Goal: Information Seeking & Learning: Learn about a topic

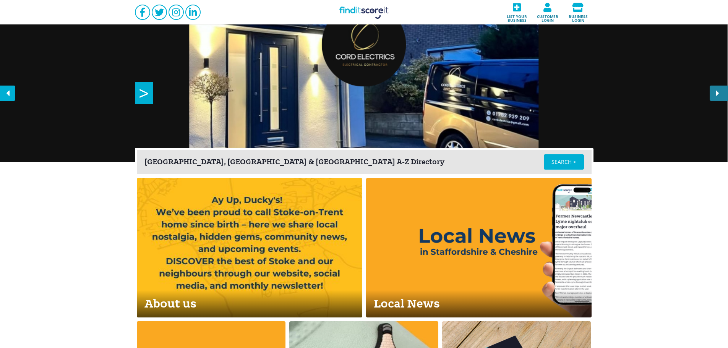
click at [721, 94] on icon at bounding box center [717, 93] width 15 height 15
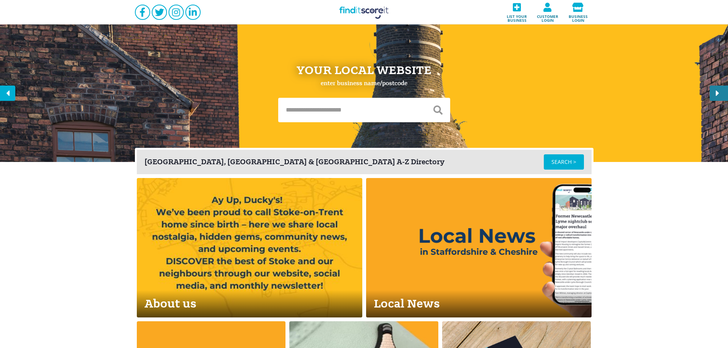
click at [721, 94] on icon at bounding box center [717, 93] width 15 height 15
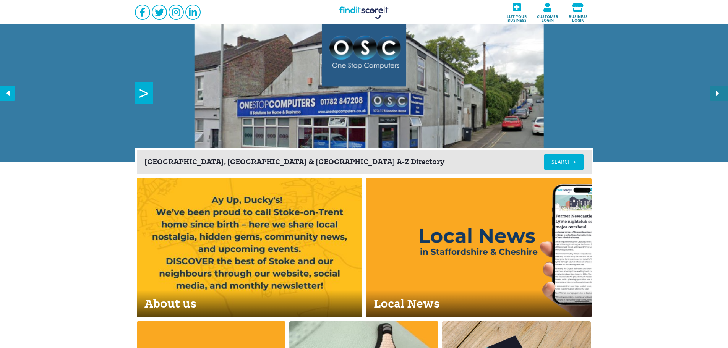
click at [721, 94] on icon at bounding box center [717, 93] width 15 height 15
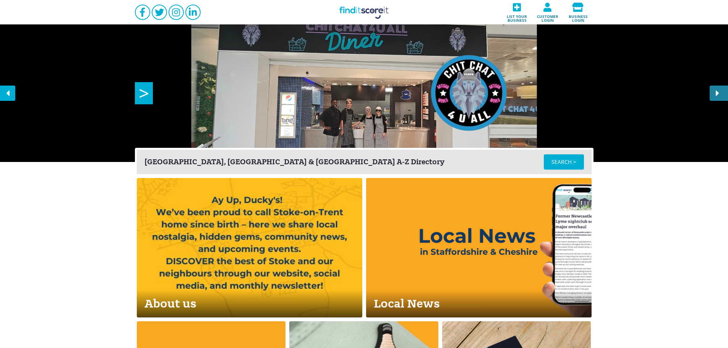
click at [721, 94] on icon at bounding box center [717, 93] width 15 height 15
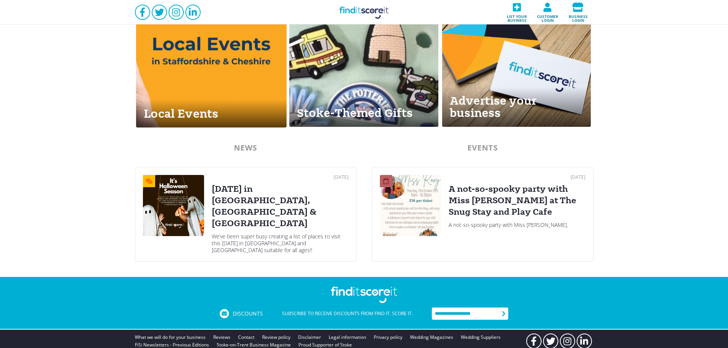
scroll to position [338, 0]
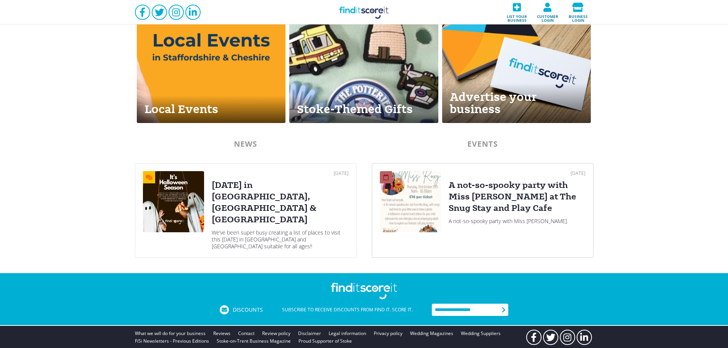
click at [519, 202] on div "A not-so-spooky party with Miss [PERSON_NAME] at The Snug Stay and Play Cafe" at bounding box center [517, 197] width 137 height 34
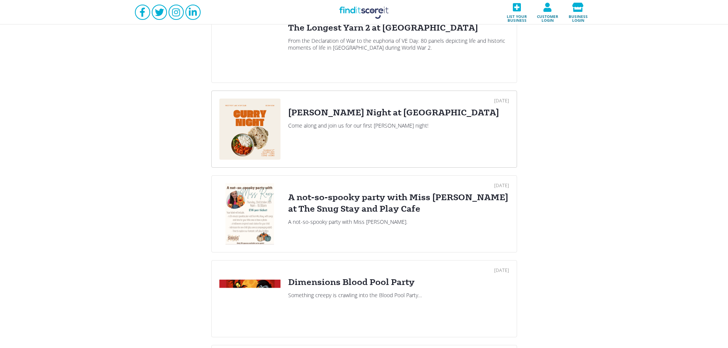
scroll to position [255, 0]
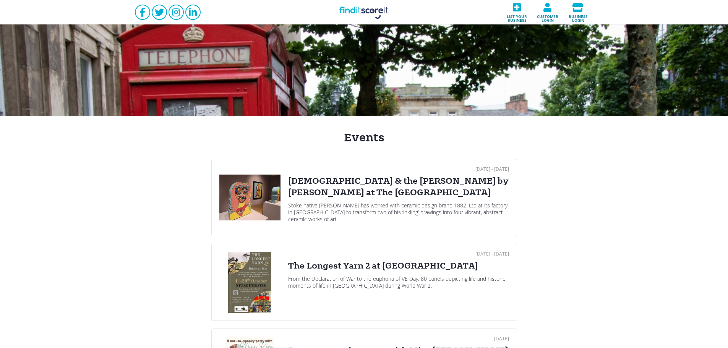
click at [352, 10] on link "Find it Score it" at bounding box center [364, 12] width 76 height 24
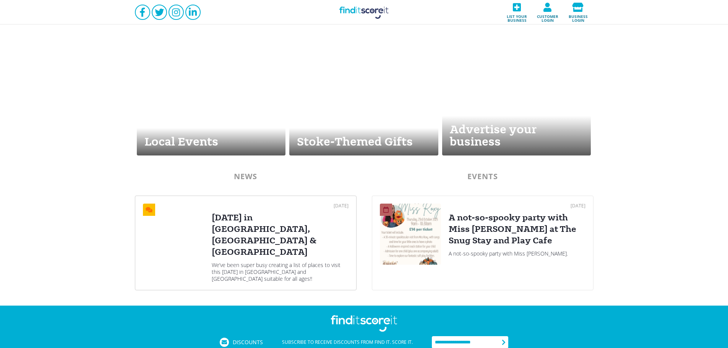
scroll to position [306, 0]
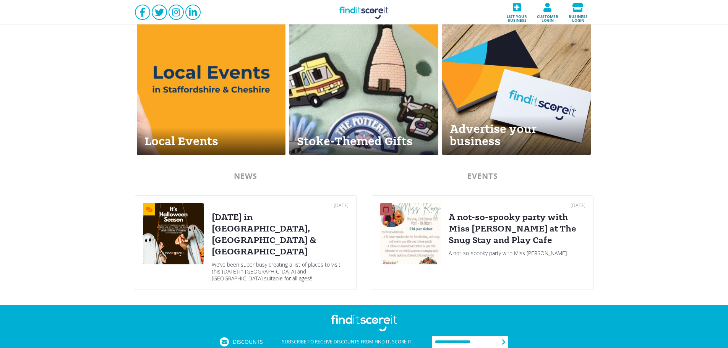
click at [272, 261] on div "We’ve been super busy creating a list of places to visit this [DATE] in [GEOGRA…" at bounding box center [280, 271] width 137 height 21
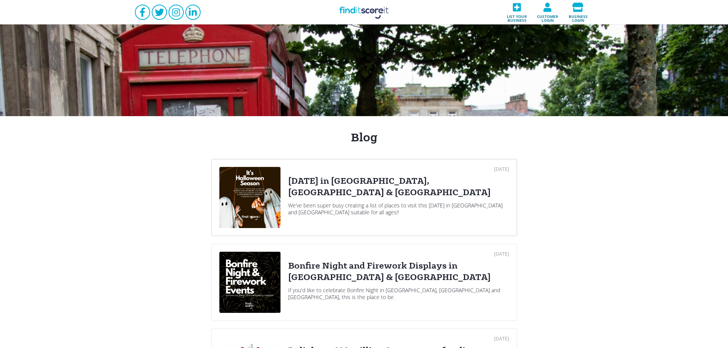
click at [298, 172] on div "[DATE] [DATE] in [GEOGRAPHIC_DATA], [GEOGRAPHIC_DATA] & [GEOGRAPHIC_DATA] We’ve…" at bounding box center [398, 197] width 221 height 61
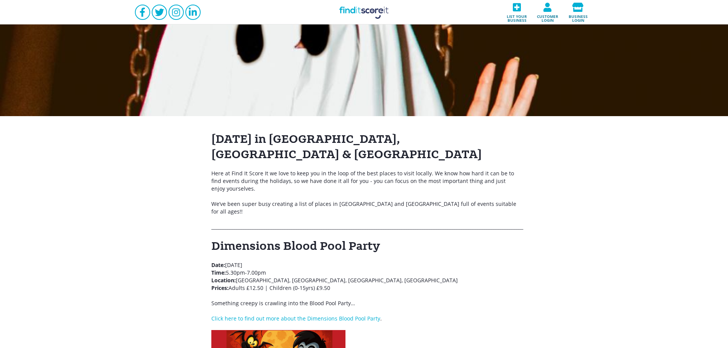
click at [368, 6] on link "Find it Score it" at bounding box center [364, 12] width 76 height 24
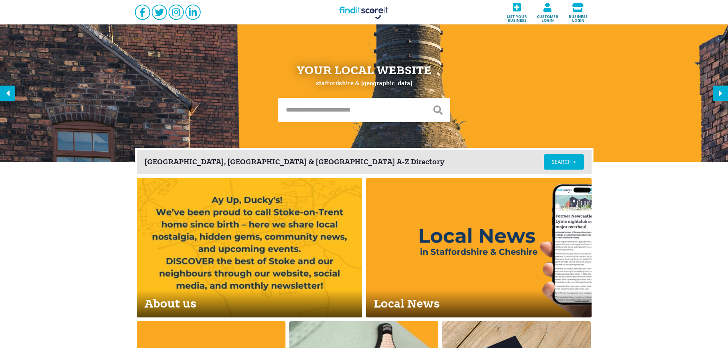
click at [303, 110] on input "text" at bounding box center [352, 110] width 148 height 24
type input "****"
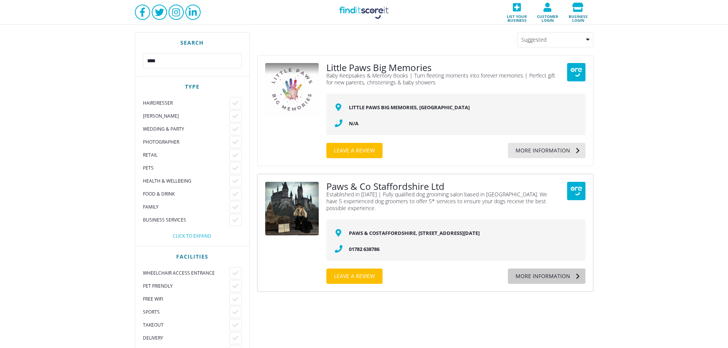
click at [548, 277] on div "More information" at bounding box center [539, 276] width 62 height 15
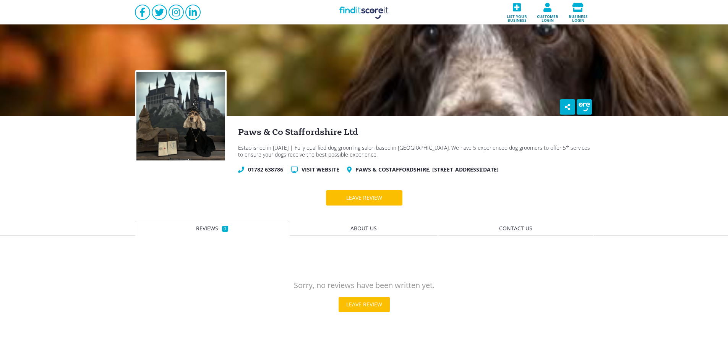
drag, startPoint x: 376, startPoint y: 17, endPoint x: 397, endPoint y: 31, distance: 26.0
click at [376, 17] on link "Find it Score it" at bounding box center [364, 12] width 76 height 24
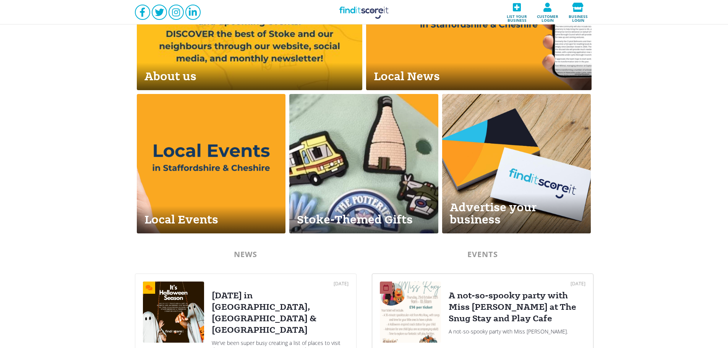
scroll to position [306, 0]
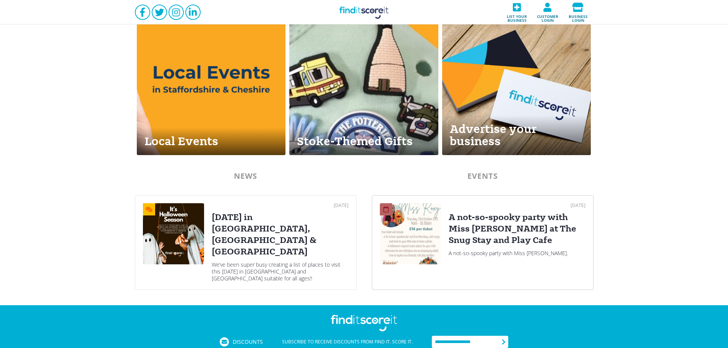
click at [508, 216] on div "A not-so-spooky party with Miss [PERSON_NAME] at The Snug Stay and Play Cafe" at bounding box center [517, 229] width 137 height 34
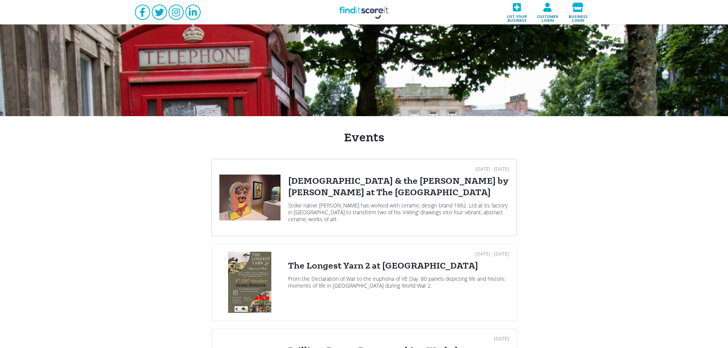
click at [349, 179] on div "[DEMOGRAPHIC_DATA] & the [PERSON_NAME] by [PERSON_NAME] at The [GEOGRAPHIC_DATA]" at bounding box center [398, 186] width 221 height 23
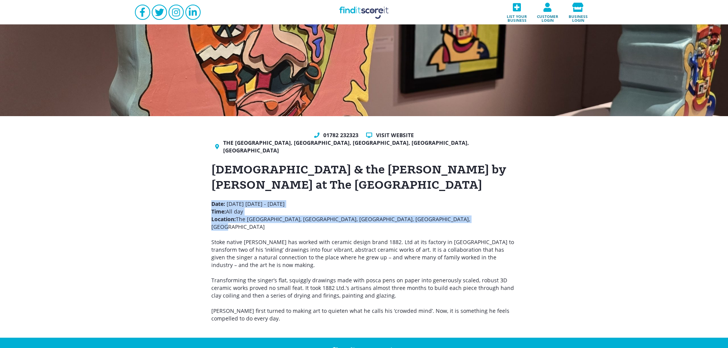
drag, startPoint x: 210, startPoint y: 191, endPoint x: 459, endPoint y: 211, distance: 249.6
click at [459, 211] on div "01782 232323 Visit website The [GEOGRAPHIC_DATA], [GEOGRAPHIC_DATA][PERSON_NAME…" at bounding box center [364, 227] width 728 height 222
copy p "Date: [DATE] - [DATE] Time: All day Location: [GEOGRAPHIC_DATA], [GEOGRAPHIC_DA…"
click at [360, 16] on link "Find it Score it" at bounding box center [364, 12] width 76 height 24
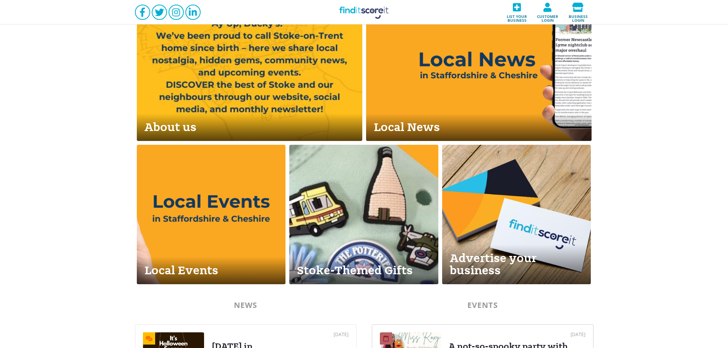
scroll to position [338, 0]
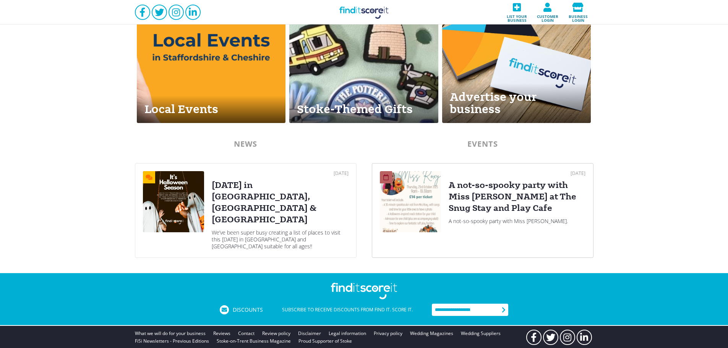
click at [461, 180] on div "A not-so-spooky party with Miss [PERSON_NAME] at The Snug Stay and Play Cafe" at bounding box center [517, 197] width 137 height 34
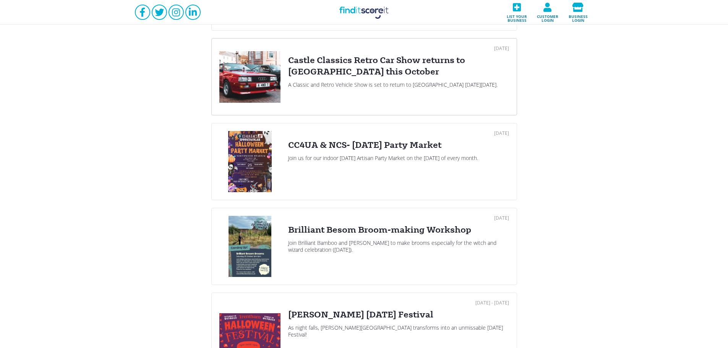
scroll to position [611, 0]
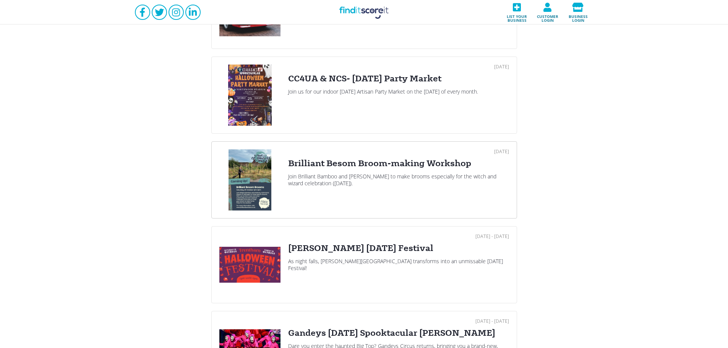
click at [396, 167] on div "Brilliant Besom Broom-making Workshop" at bounding box center [398, 163] width 221 height 11
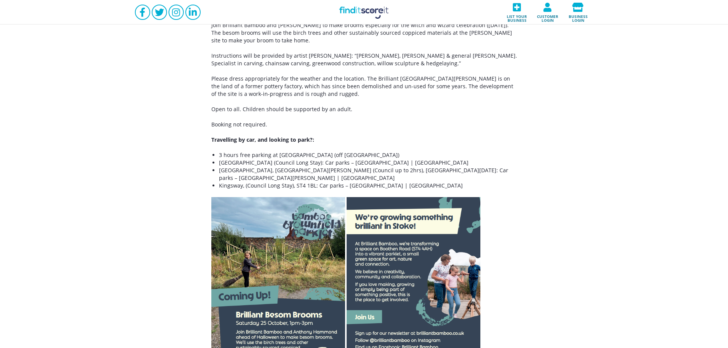
scroll to position [175, 0]
